Goal: Transaction & Acquisition: Purchase product/service

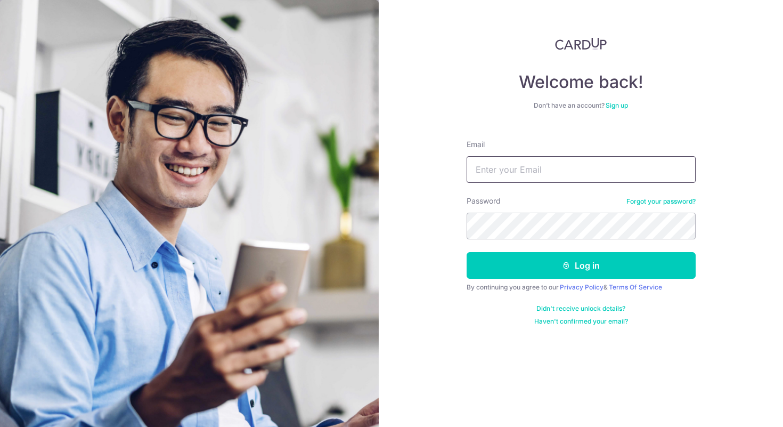
click at [563, 169] on input "Email" at bounding box center [581, 169] width 229 height 27
click at [618, 103] on link "Sign up" at bounding box center [617, 105] width 22 height 8
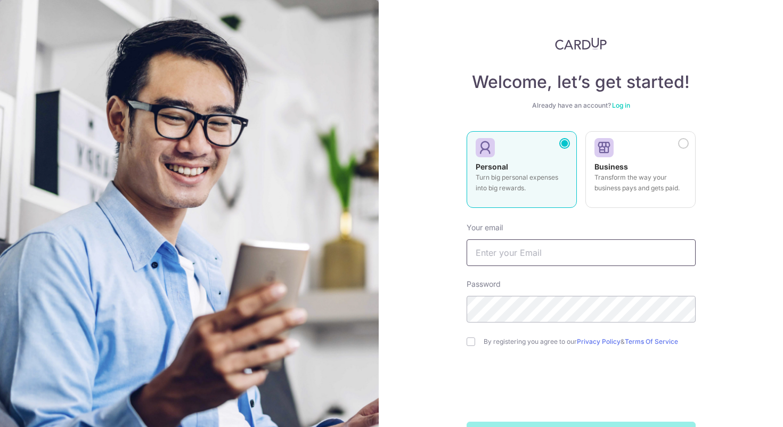
click at [533, 254] on input "text" at bounding box center [581, 252] width 229 height 27
type input "v.oberoi@outlook.com"
click at [472, 341] on input "checkbox" at bounding box center [471, 341] width 9 height 9
checkbox input "true"
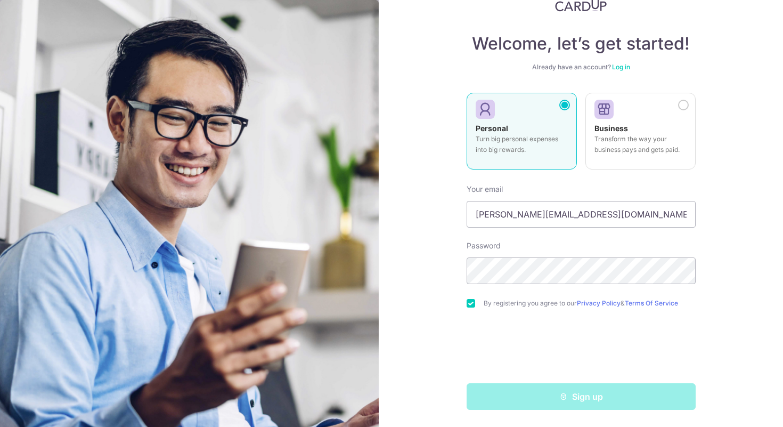
scroll to position [38, 0]
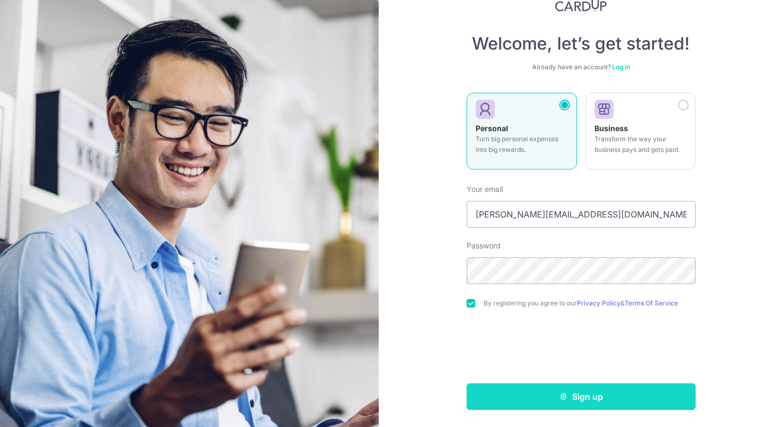
click at [607, 400] on button "Sign up" at bounding box center [581, 396] width 229 height 27
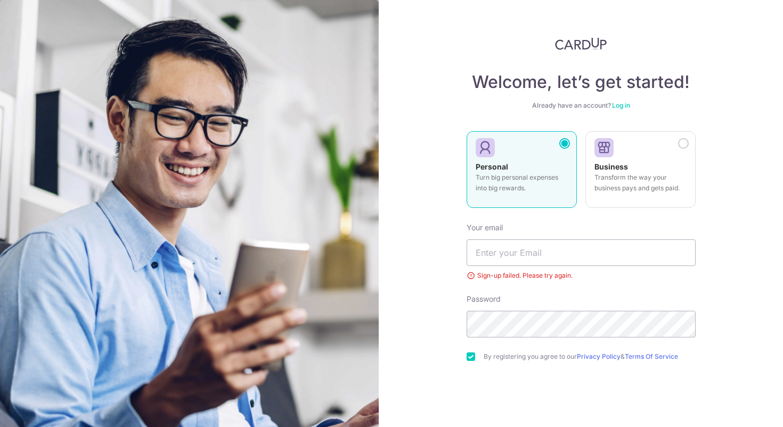
scroll to position [12, 0]
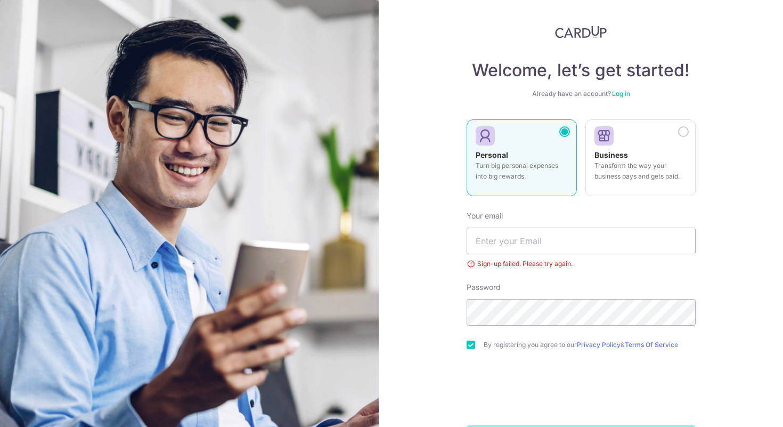
click at [622, 96] on link "Log in" at bounding box center [621, 93] width 18 height 8
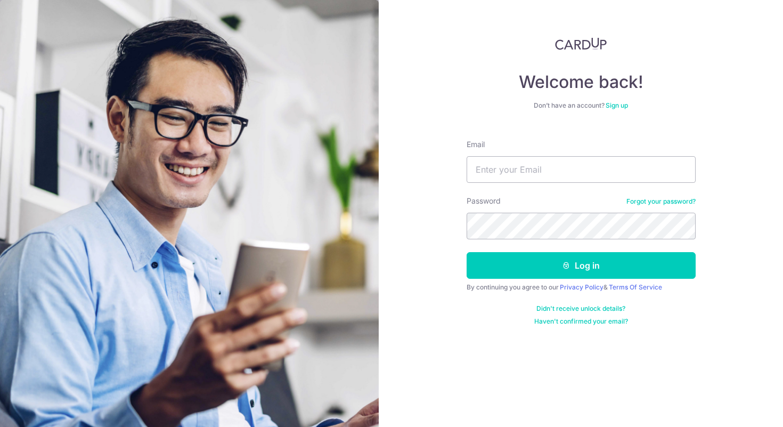
click at [666, 205] on link "Forgot your password?" at bounding box center [660, 201] width 69 height 9
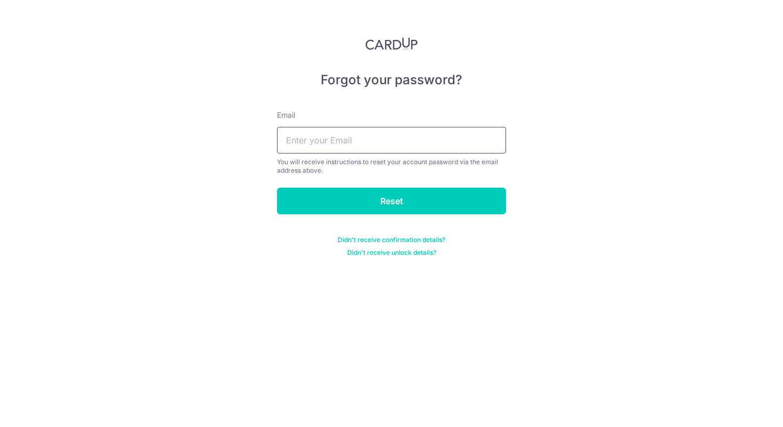
click at [436, 141] on input "text" at bounding box center [391, 140] width 229 height 27
type input "v.oberoi@outlook.com"
click at [391, 201] on input "Reset" at bounding box center [391, 200] width 229 height 27
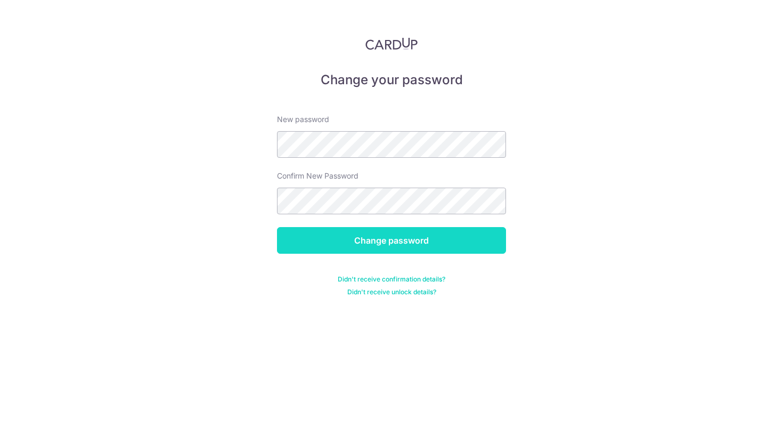
click at [411, 246] on input "Change password" at bounding box center [391, 240] width 229 height 27
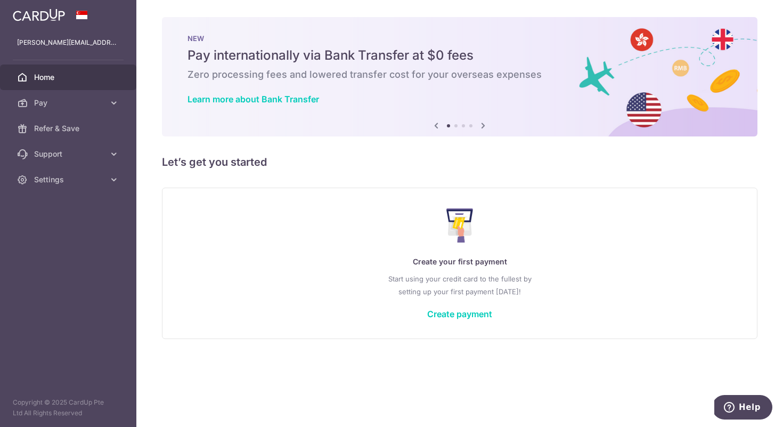
click at [484, 125] on icon at bounding box center [483, 125] width 13 height 13
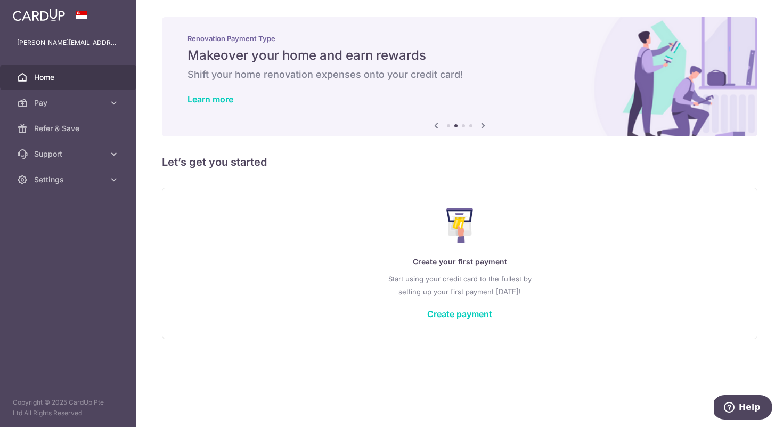
click at [484, 125] on icon at bounding box center [483, 125] width 13 height 13
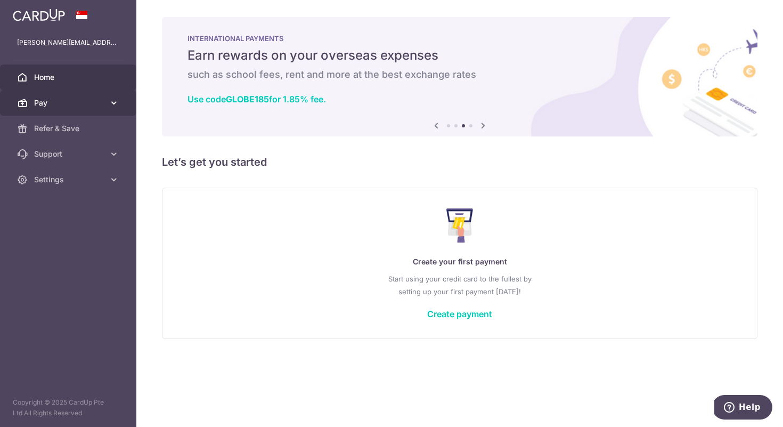
click at [52, 100] on span "Pay" at bounding box center [69, 102] width 70 height 11
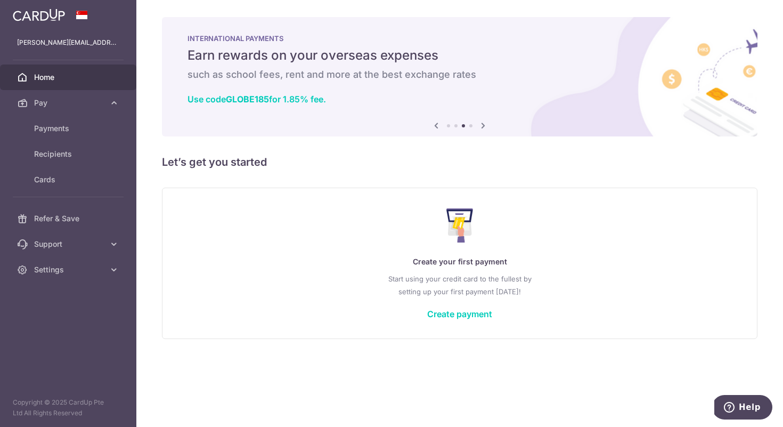
click at [483, 126] on icon at bounding box center [483, 125] width 13 height 13
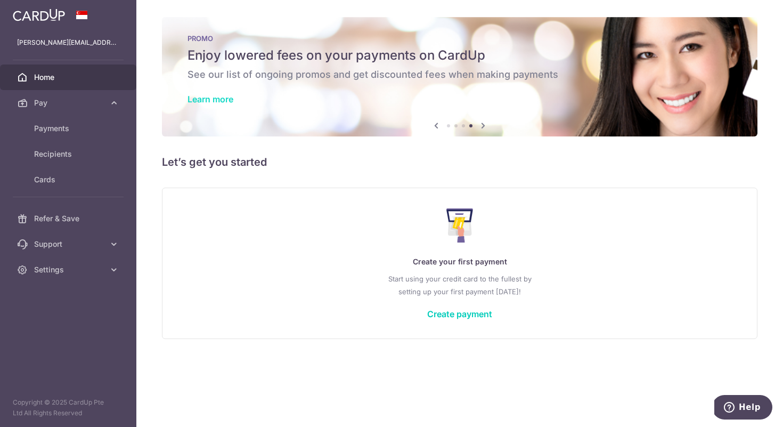
click at [222, 99] on link "Learn more" at bounding box center [210, 99] width 46 height 11
click at [52, 127] on span "Payments" at bounding box center [69, 128] width 70 height 11
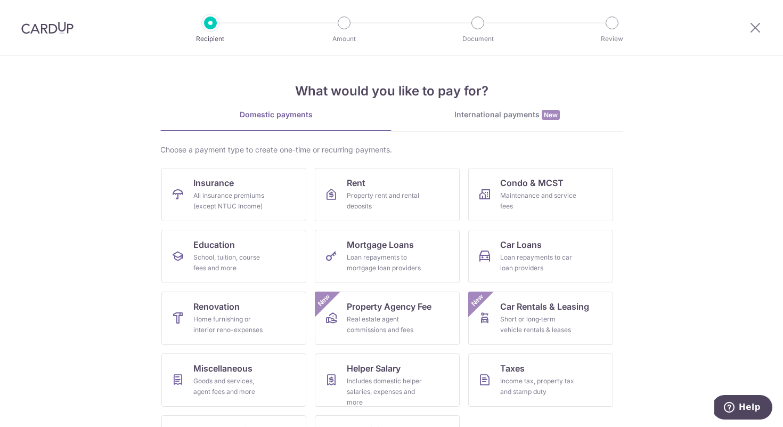
click at [513, 114] on div "International payments New" at bounding box center [506, 114] width 231 height 11
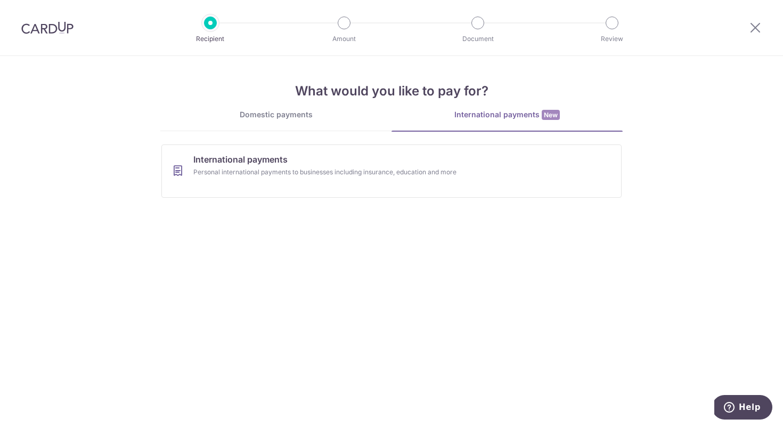
click at [289, 126] on link "Domestic payments" at bounding box center [275, 119] width 231 height 21
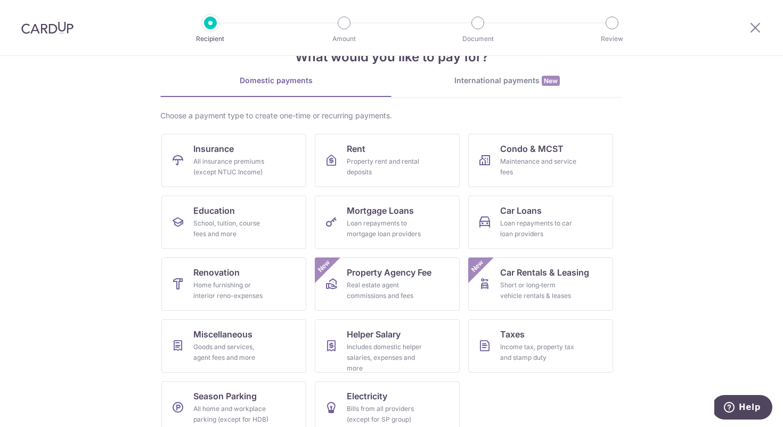
scroll to position [47, 0]
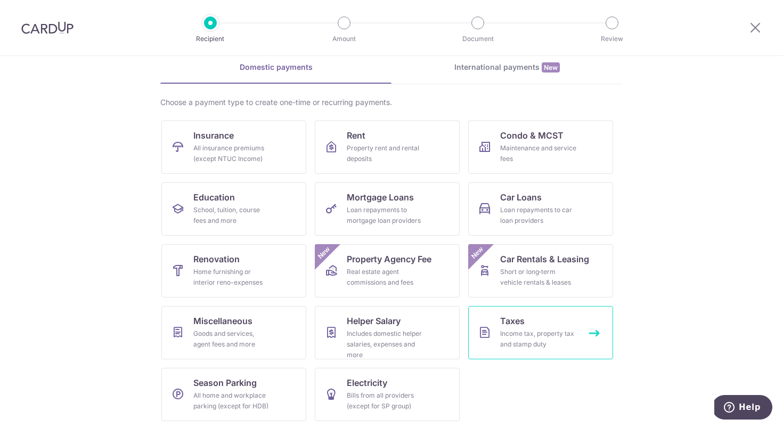
click at [546, 334] on div "Income tax, property tax and stamp duty" at bounding box center [538, 338] width 77 height 21
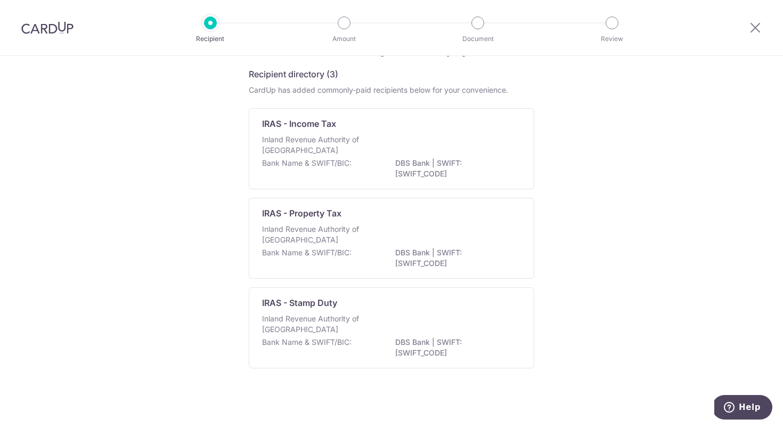
scroll to position [37, 0]
click at [359, 153] on p "Inland Revenue Authority of [GEOGRAPHIC_DATA]" at bounding box center [318, 145] width 113 height 21
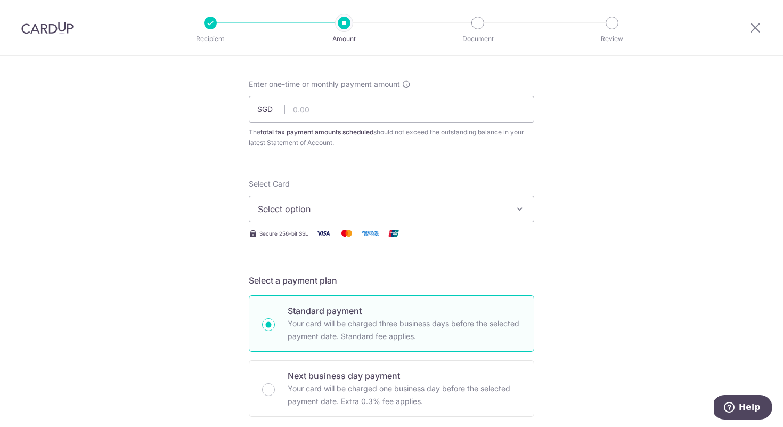
scroll to position [19, 0]
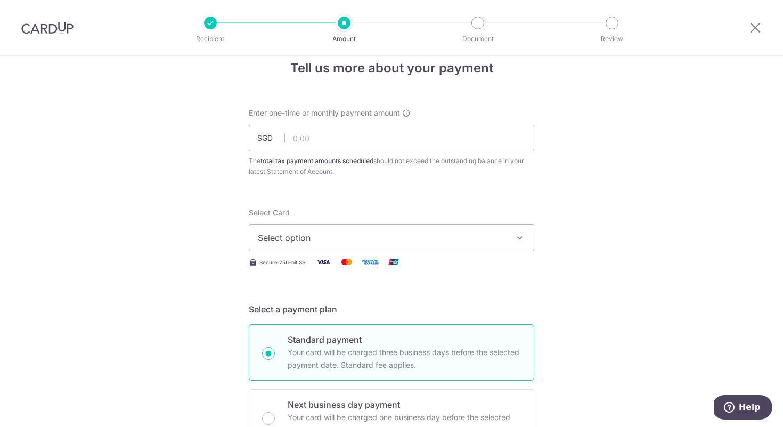
click at [290, 235] on span "Select option" at bounding box center [382, 237] width 248 height 13
click at [322, 263] on span "Add credit card" at bounding box center [401, 267] width 248 height 11
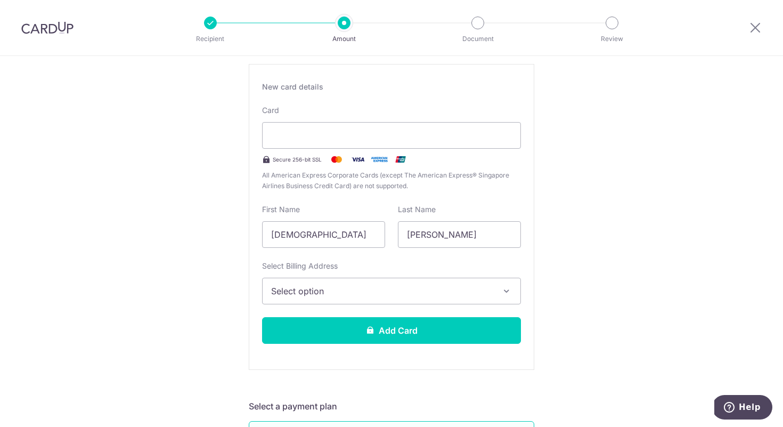
scroll to position [230, 0]
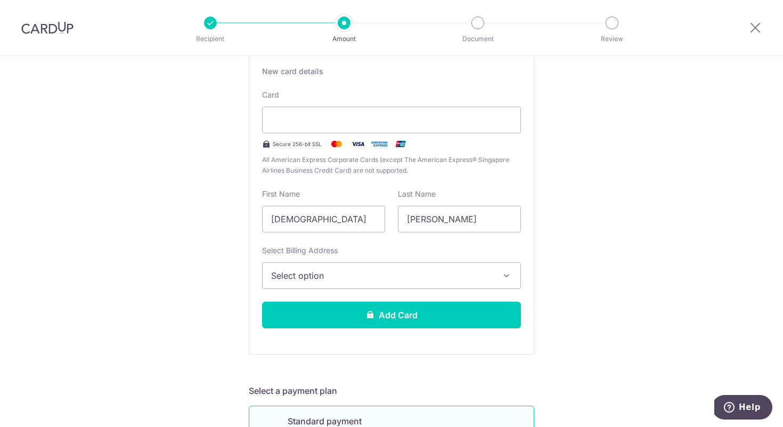
click at [334, 275] on span "Select option" at bounding box center [382, 275] width 222 height 13
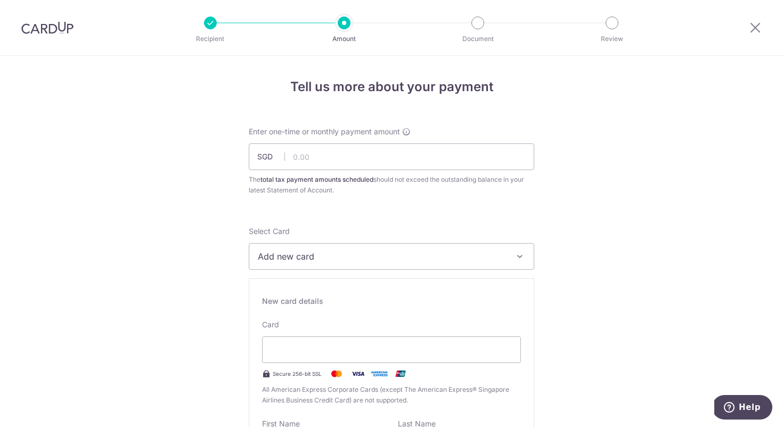
scroll to position [0, 0]
